Goal: Communication & Community: Answer question/provide support

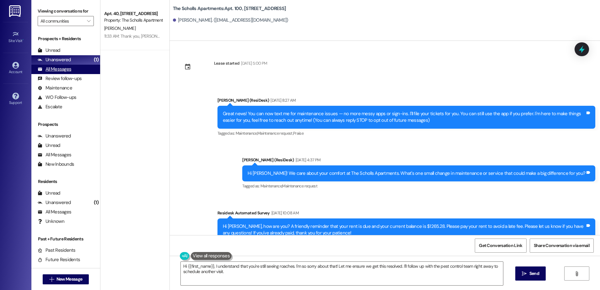
scroll to position [1176, 0]
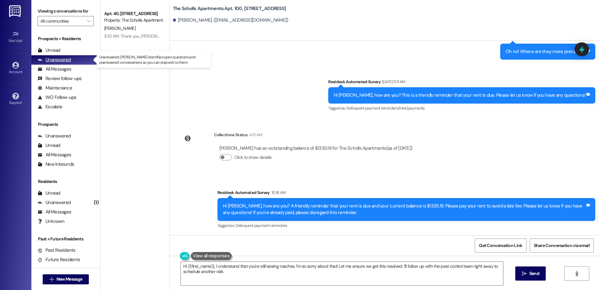
click at [50, 61] on div "Unanswered" at bounding box center [54, 60] width 33 height 7
click at [51, 61] on div "Unanswered" at bounding box center [54, 60] width 33 height 7
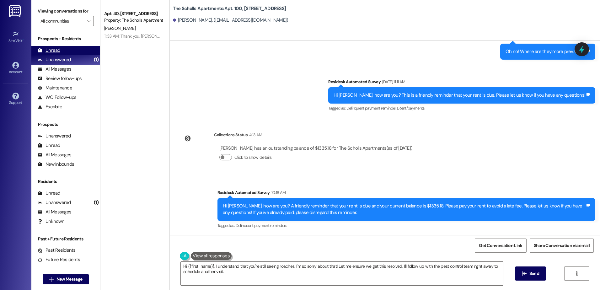
click at [53, 49] on div "Unread" at bounding box center [49, 50] width 23 height 7
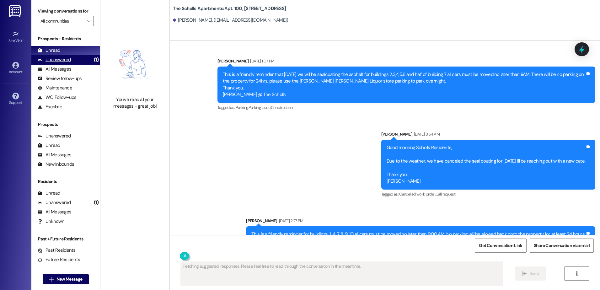
click at [57, 61] on div "Unanswered" at bounding box center [54, 60] width 33 height 7
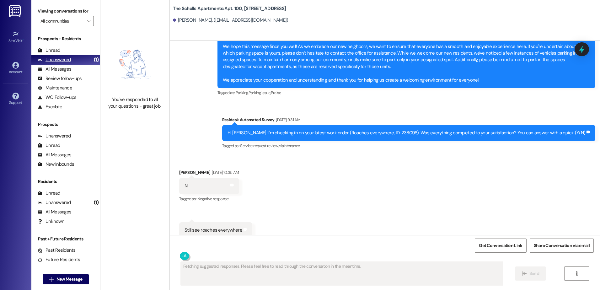
scroll to position [962, 0]
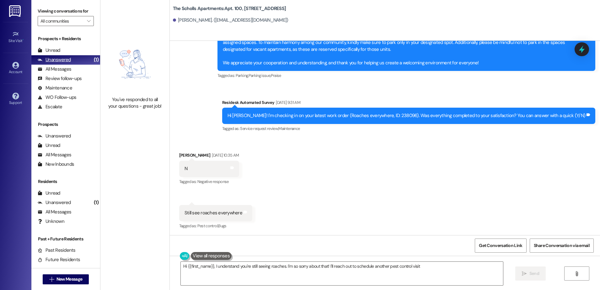
click at [57, 61] on div "Unanswered" at bounding box center [54, 60] width 33 height 7
type textarea "Hi {{first_name}}, I understand you're still seeing roaches. I'm so sorry about…"
click at [59, 58] on div "Unanswered" at bounding box center [54, 60] width 33 height 7
click at [57, 59] on div "Unanswered" at bounding box center [54, 60] width 33 height 7
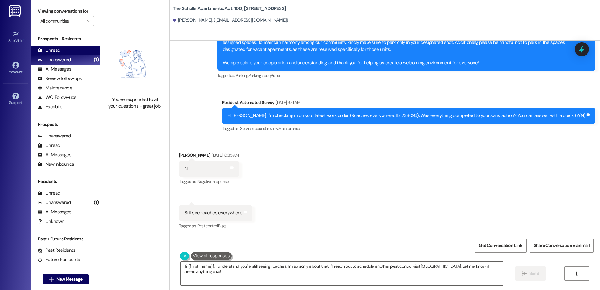
click at [52, 50] on div "Unread" at bounding box center [49, 50] width 23 height 7
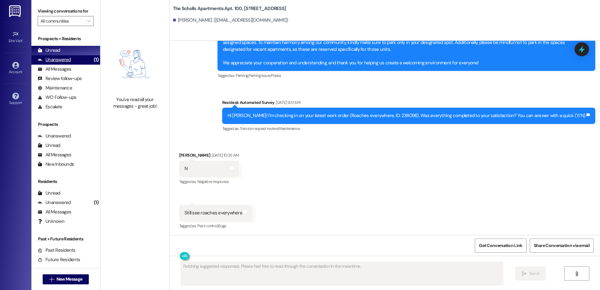
click at [49, 60] on div "Unanswered" at bounding box center [54, 60] width 33 height 7
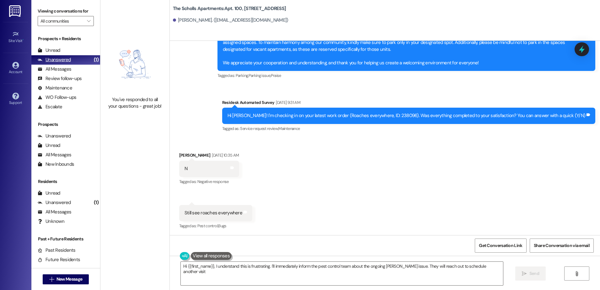
click at [56, 61] on div "Unanswered" at bounding box center [54, 60] width 33 height 7
type textarea "Hi {{first_name}}, I understand this is frustrating. I'll immediately inform th…"
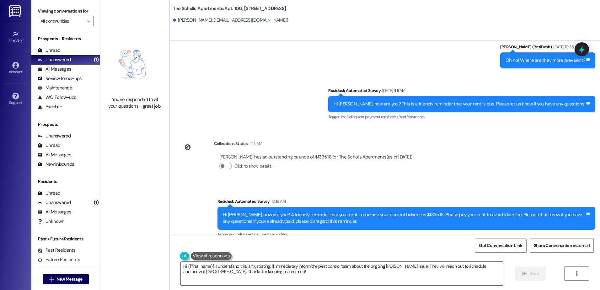
scroll to position [1176, 0]
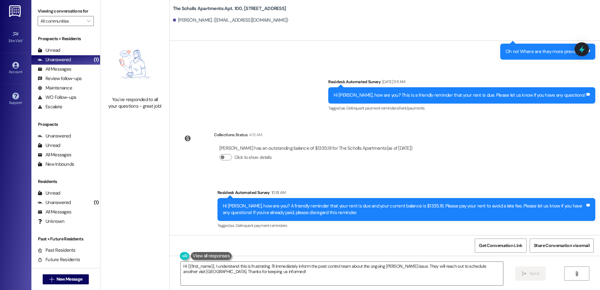
click at [211, 24] on div "[PERSON_NAME]. ([EMAIL_ADDRESS][DOMAIN_NAME])" at bounding box center [386, 20] width 427 height 13
